Goal: Task Accomplishment & Management: Complete application form

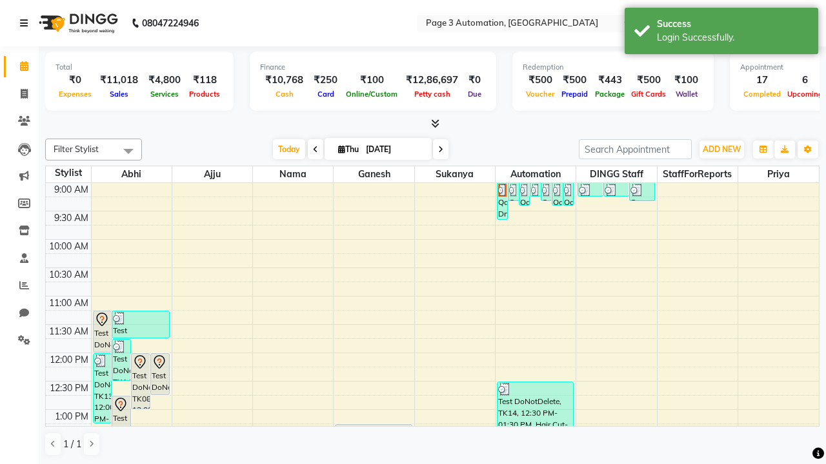
click at [26, 23] on icon at bounding box center [24, 23] width 8 height 9
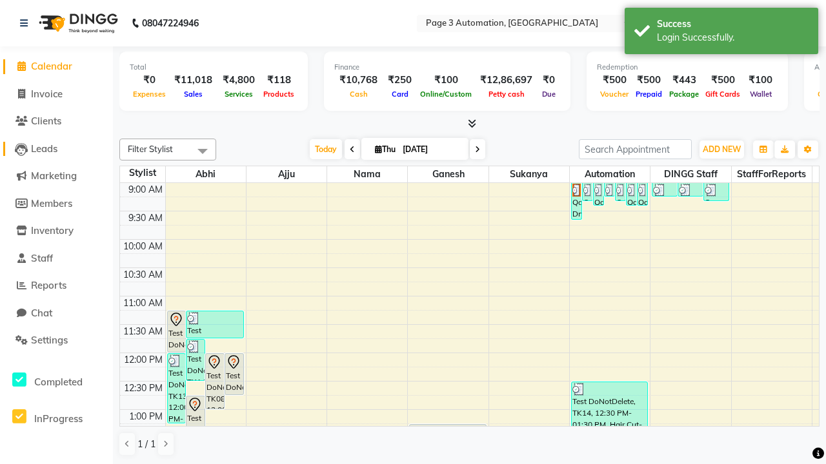
click at [56, 148] on span "Leads" at bounding box center [44, 149] width 26 height 12
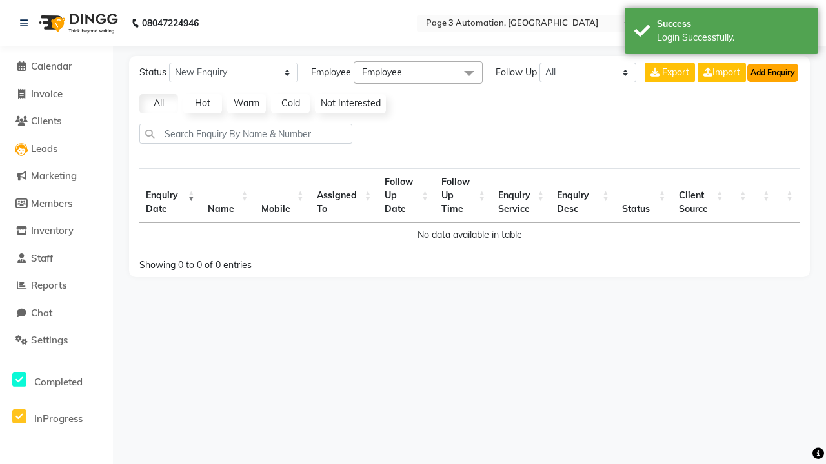
click at [772, 72] on button "Add Enquiry" at bounding box center [772, 73] width 51 height 18
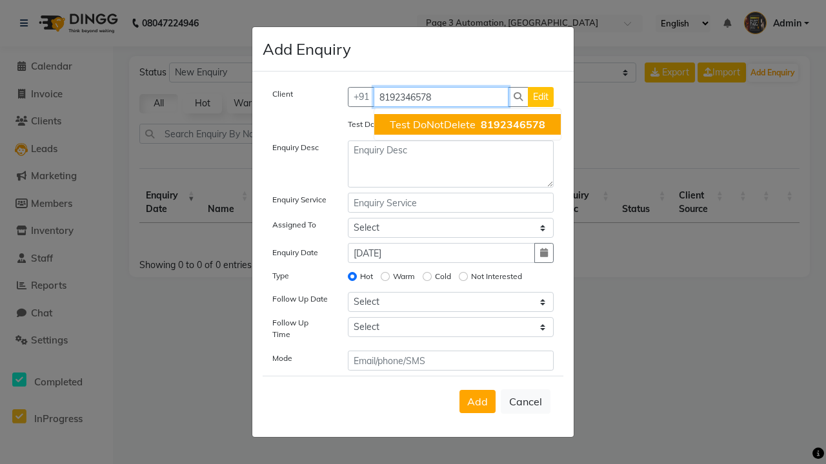
click at [467, 124] on span "Test DoNotDelete" at bounding box center [433, 124] width 86 height 13
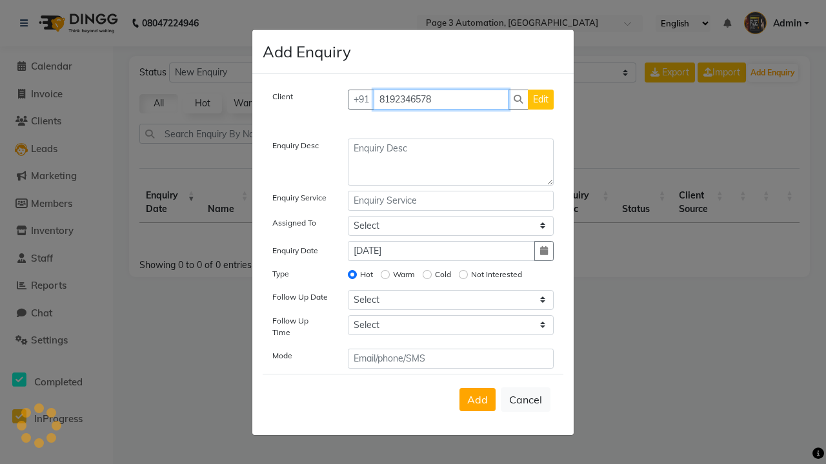
type input "8192346578"
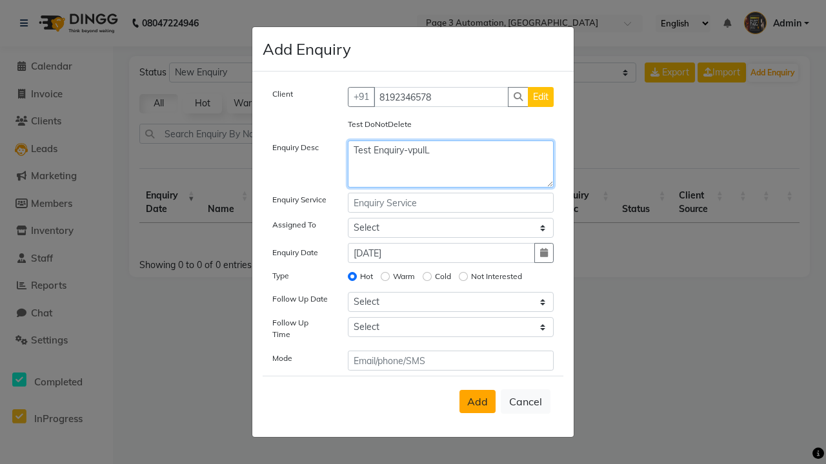
type textarea "Test Enquiry-vpulL"
click at [477, 402] on span "Add" at bounding box center [477, 401] width 21 height 13
select select
radio input "false"
select select
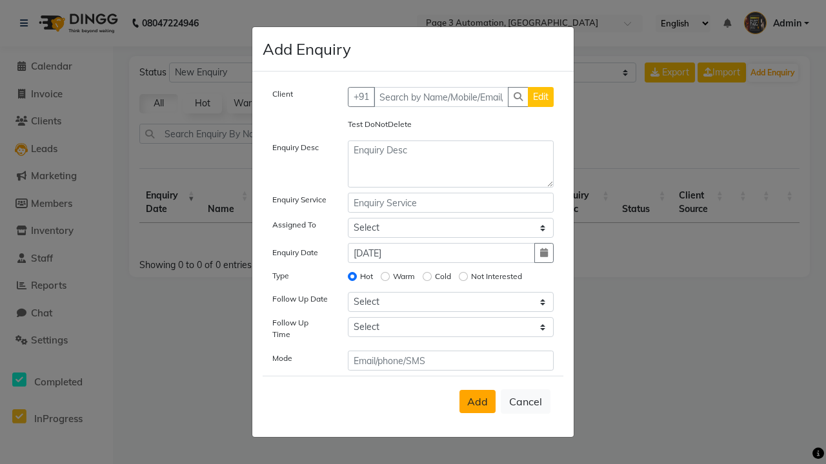
select select
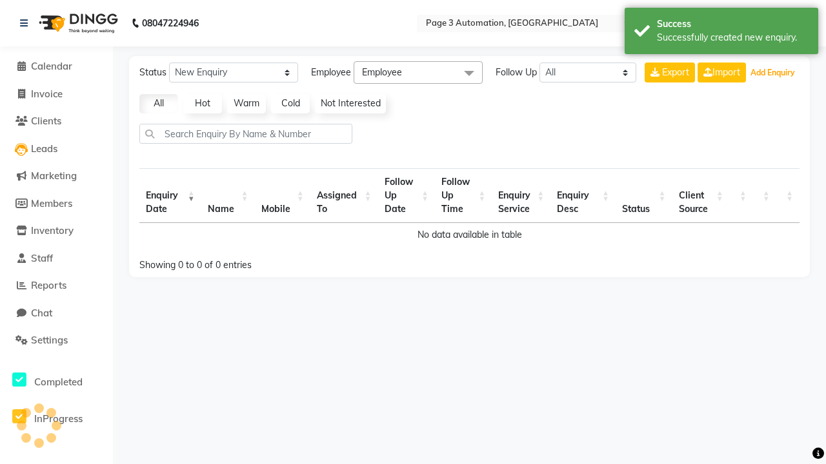
select select "10"
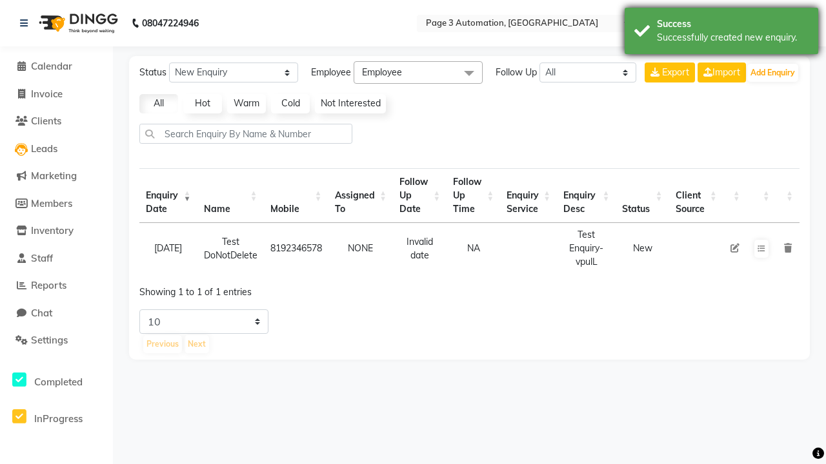
click at [721, 33] on div "Successfully created new enquiry." at bounding box center [733, 38] width 152 height 14
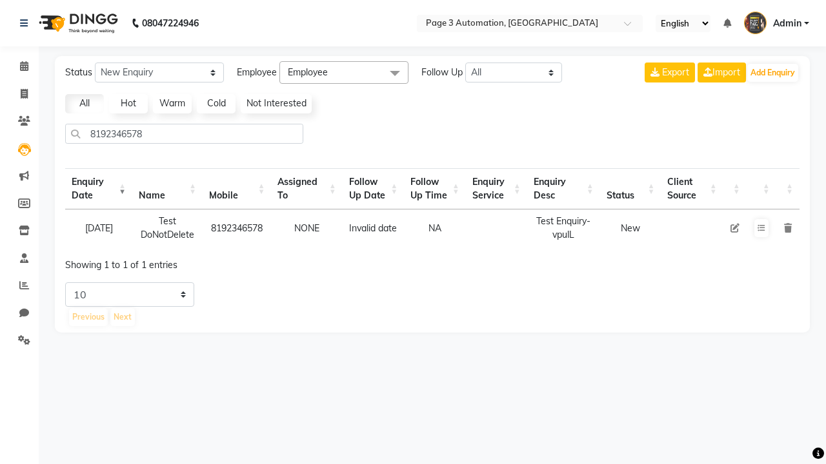
select select "10"
type input "8192346578"
